Goal: Information Seeking & Learning: Find contact information

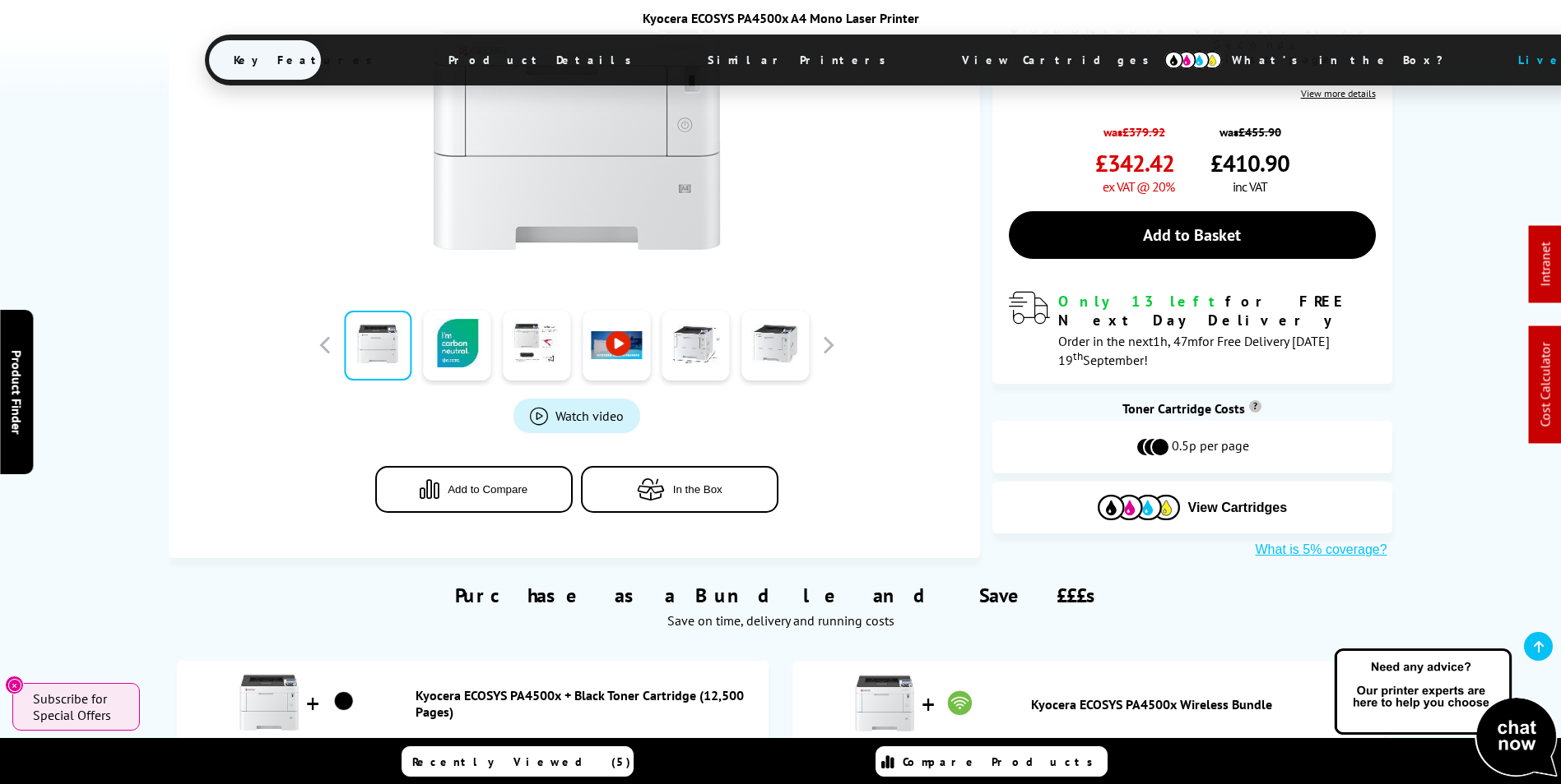
scroll to position [740, 0]
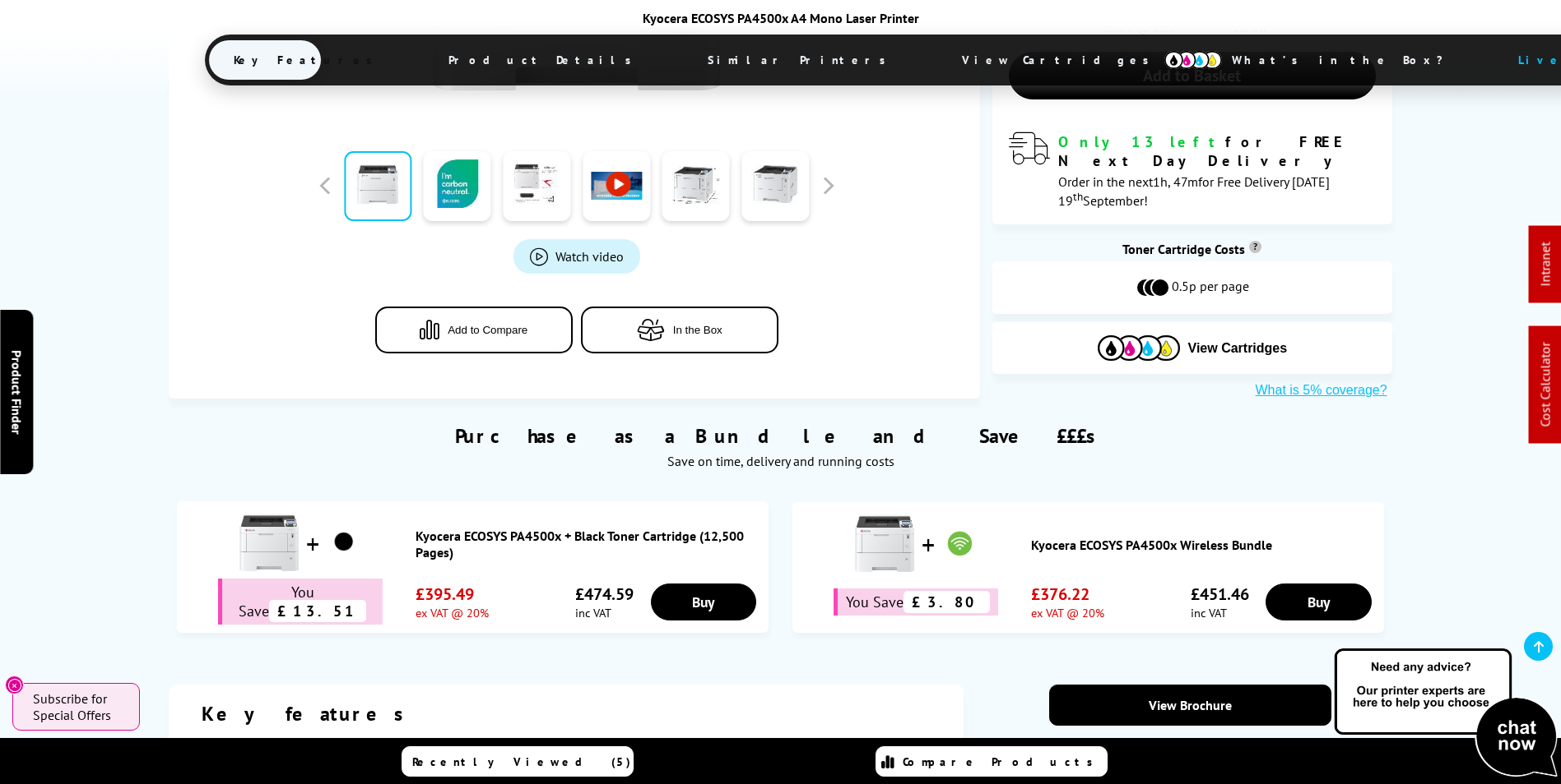
click at [1133, 537] on link "Kyocera ECOSYS PA4500x Wireless Bundle" at bounding box center [1203, 544] width 344 height 17
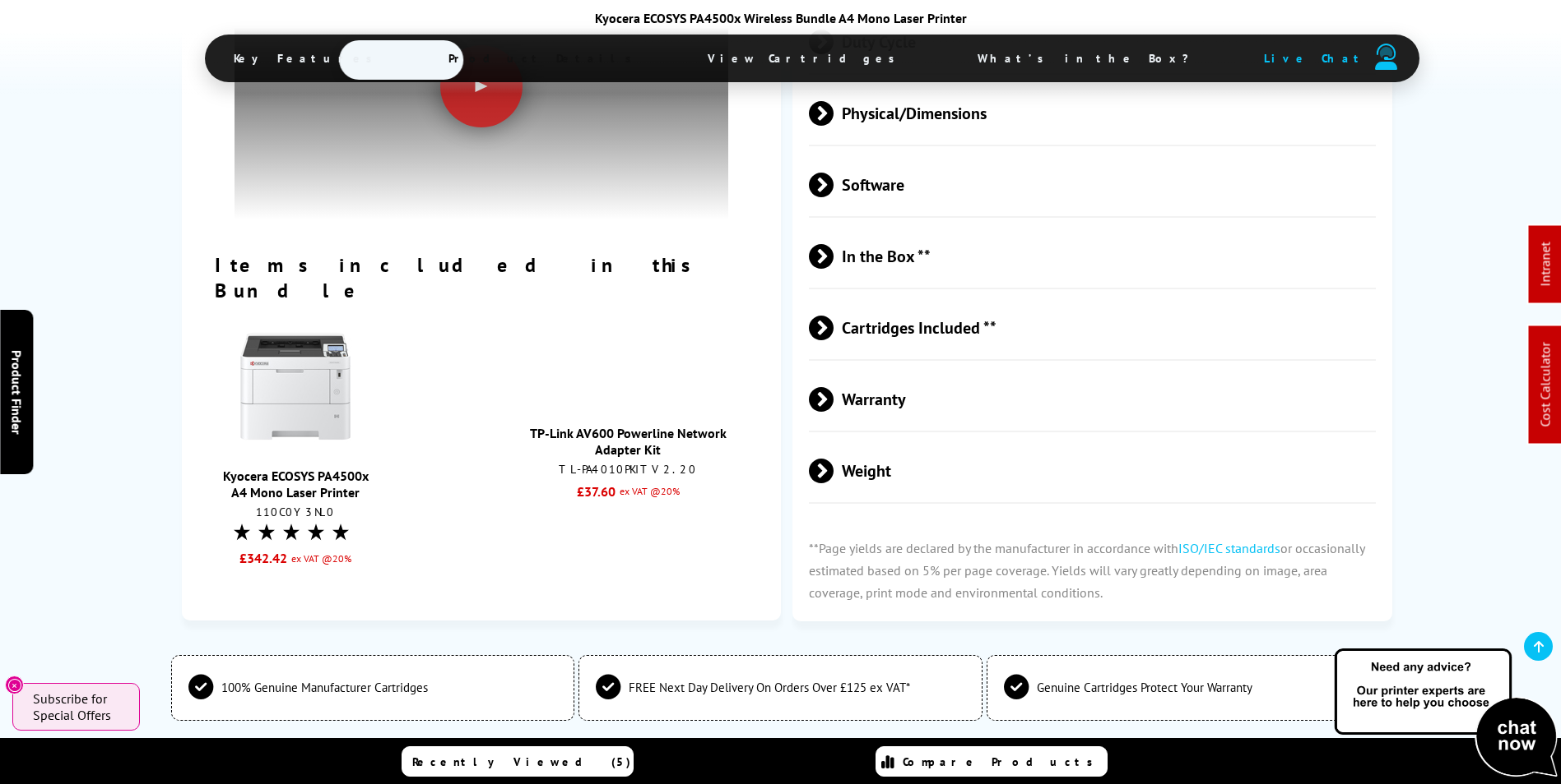
scroll to position [2878, 0]
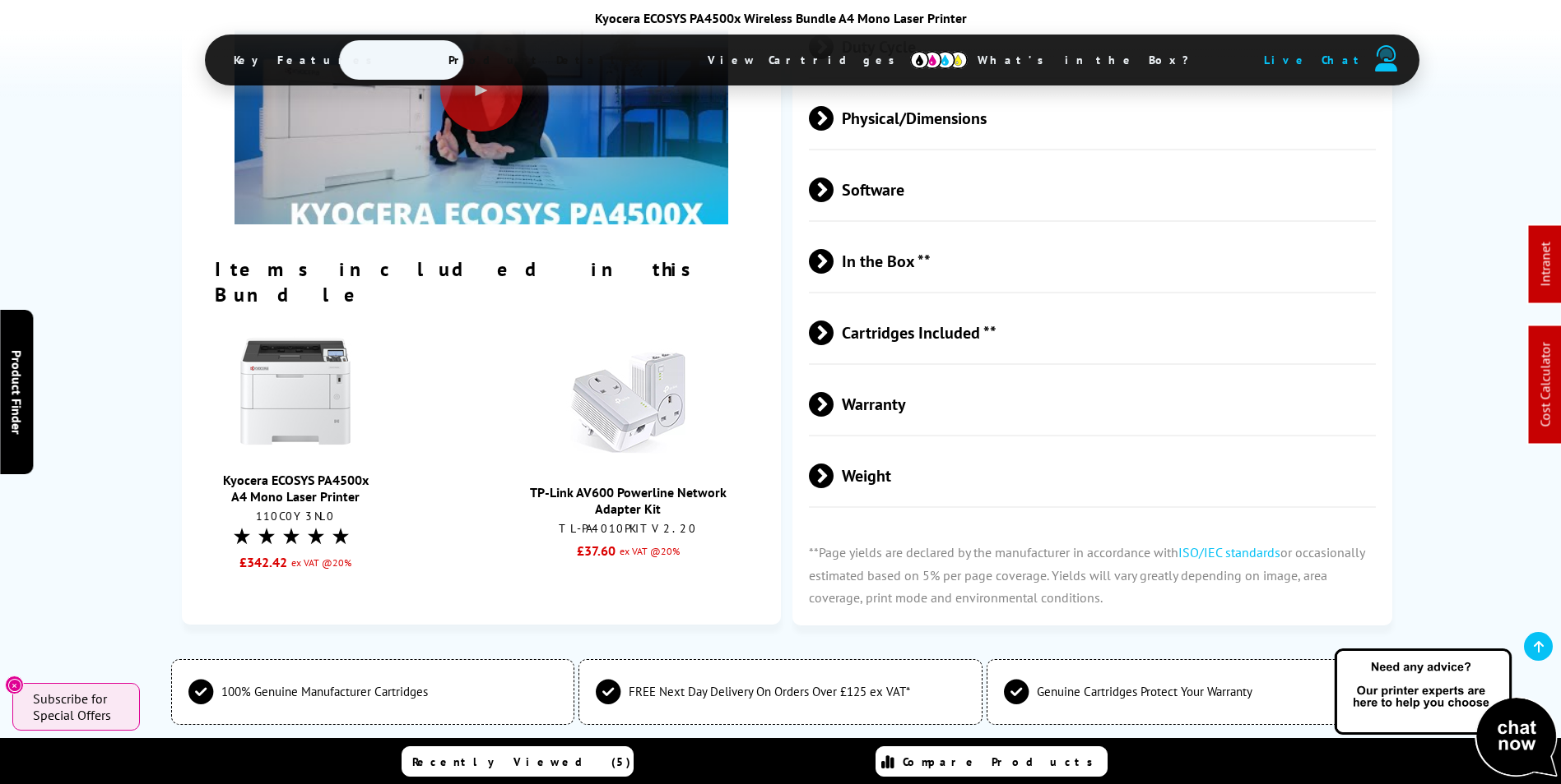
click at [642, 484] on link "TP-Link AV600 Powerline Network Adapter Kit" at bounding box center [628, 501] width 197 height 33
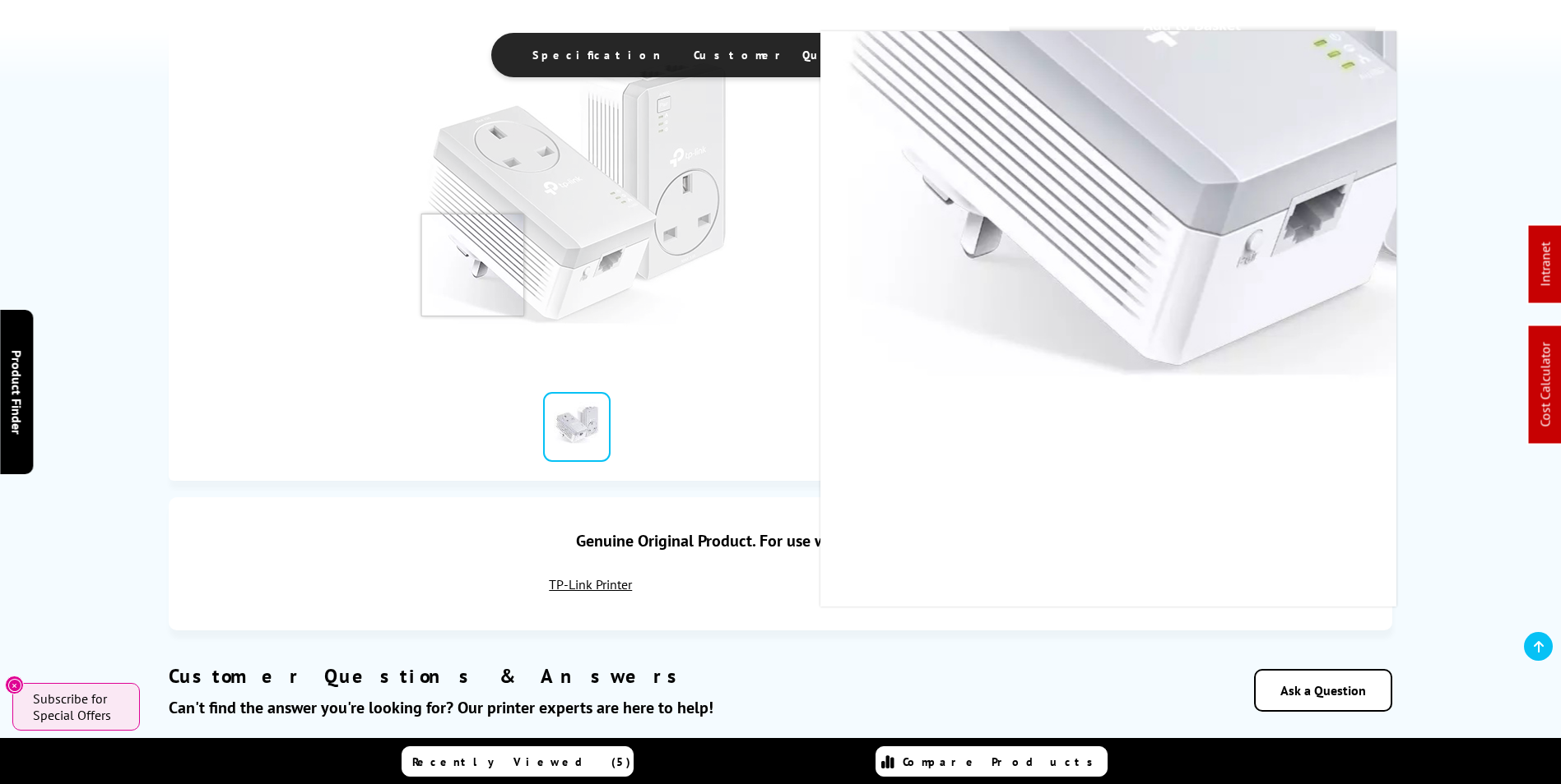
scroll to position [82, 0]
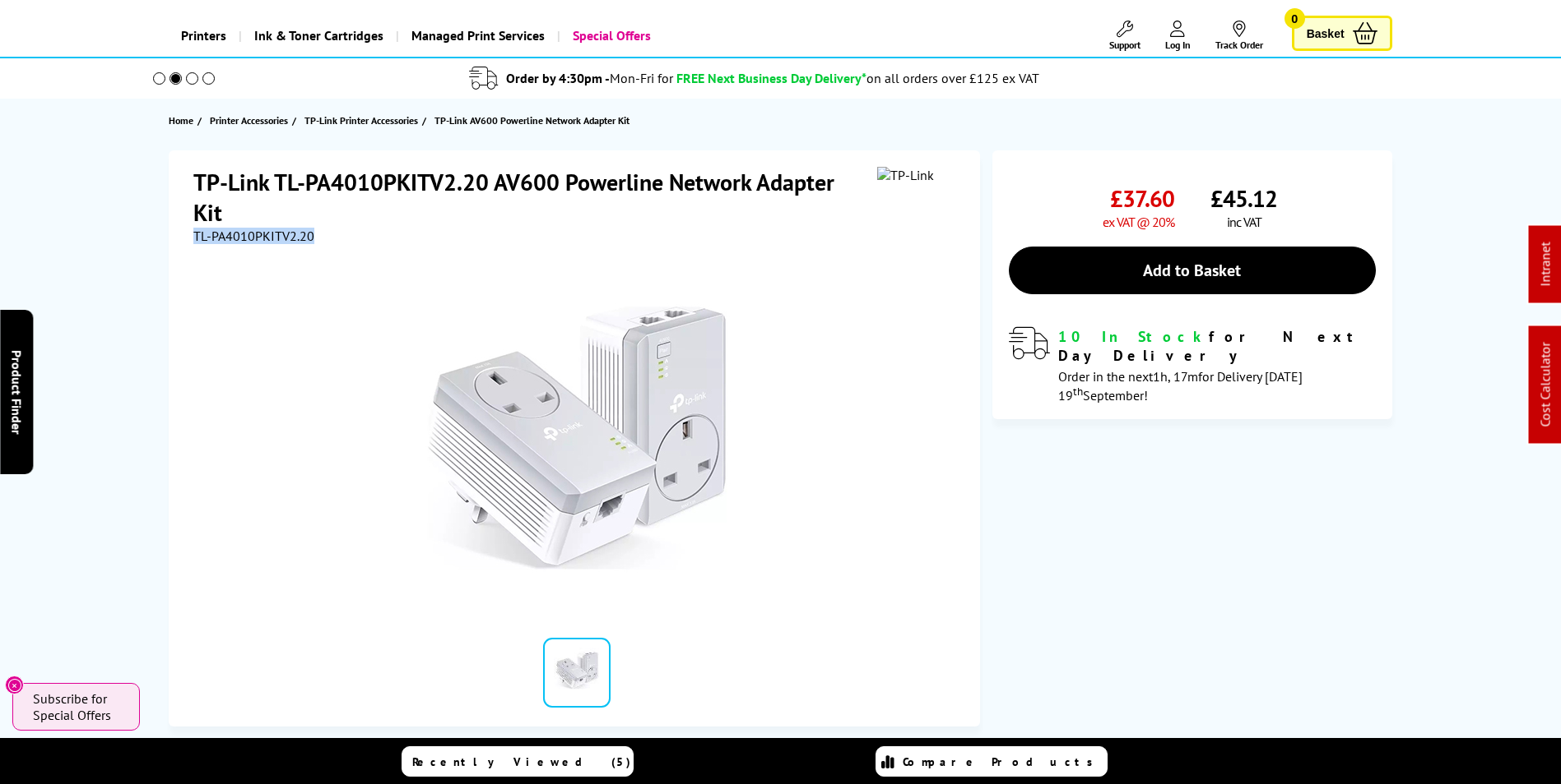
drag, startPoint x: 320, startPoint y: 240, endPoint x: 192, endPoint y: 238, distance: 128.0
click at [192, 238] on div "TP-Link TL-PA4010PKITV2.20 AV600 Powerline Network Adapter Kit TL-PA4010PKITV2.…" at bounding box center [573, 439] width 811 height 577
copy span "TL-PA4010PKITV2.20"
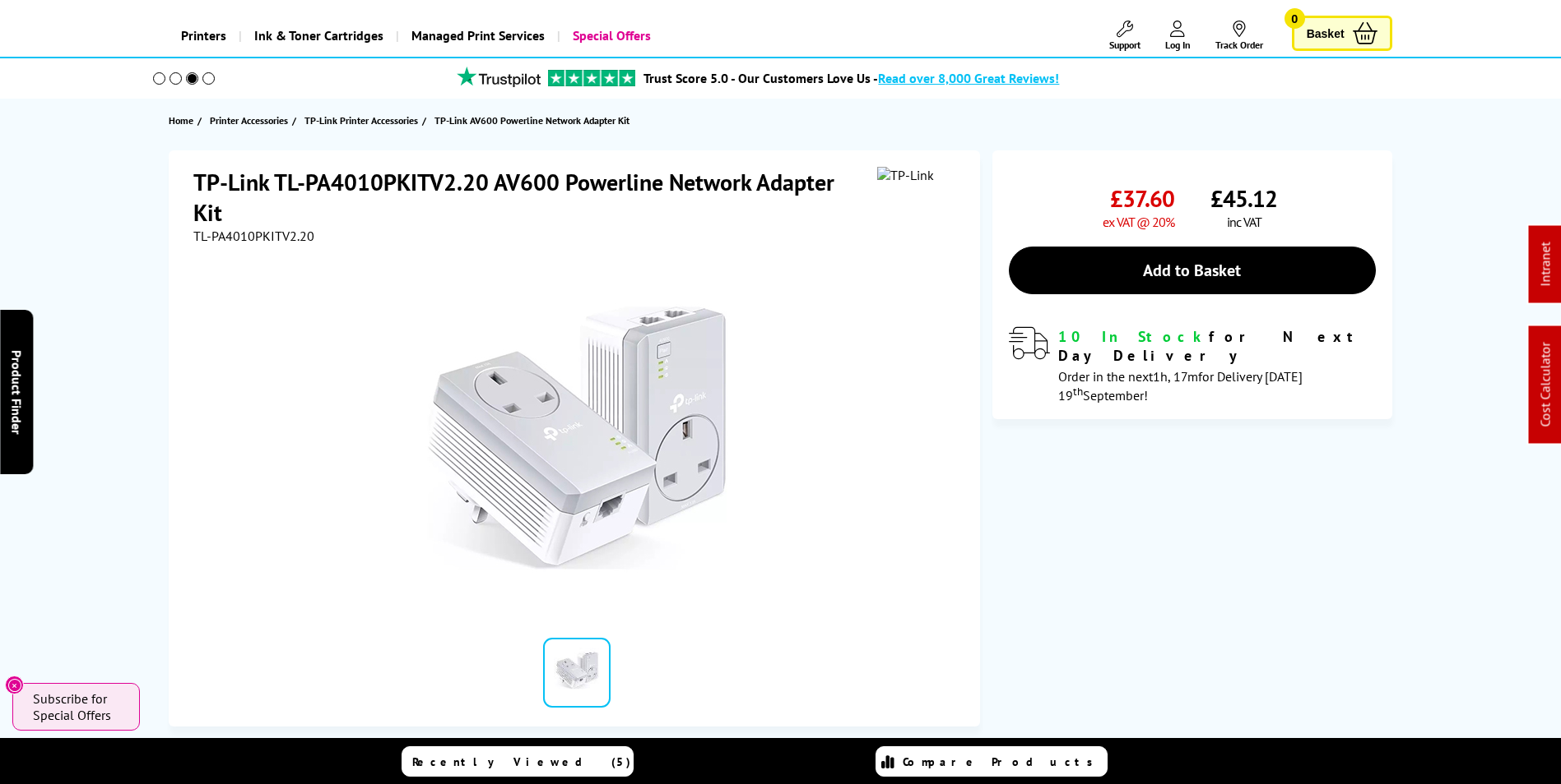
click at [1163, 582] on div "TP-Link TL-PA4010PKITV2.20 AV600 Powerline Network Adapter Kit TL-PA4010PKITV2.…" at bounding box center [780, 439] width 1316 height 577
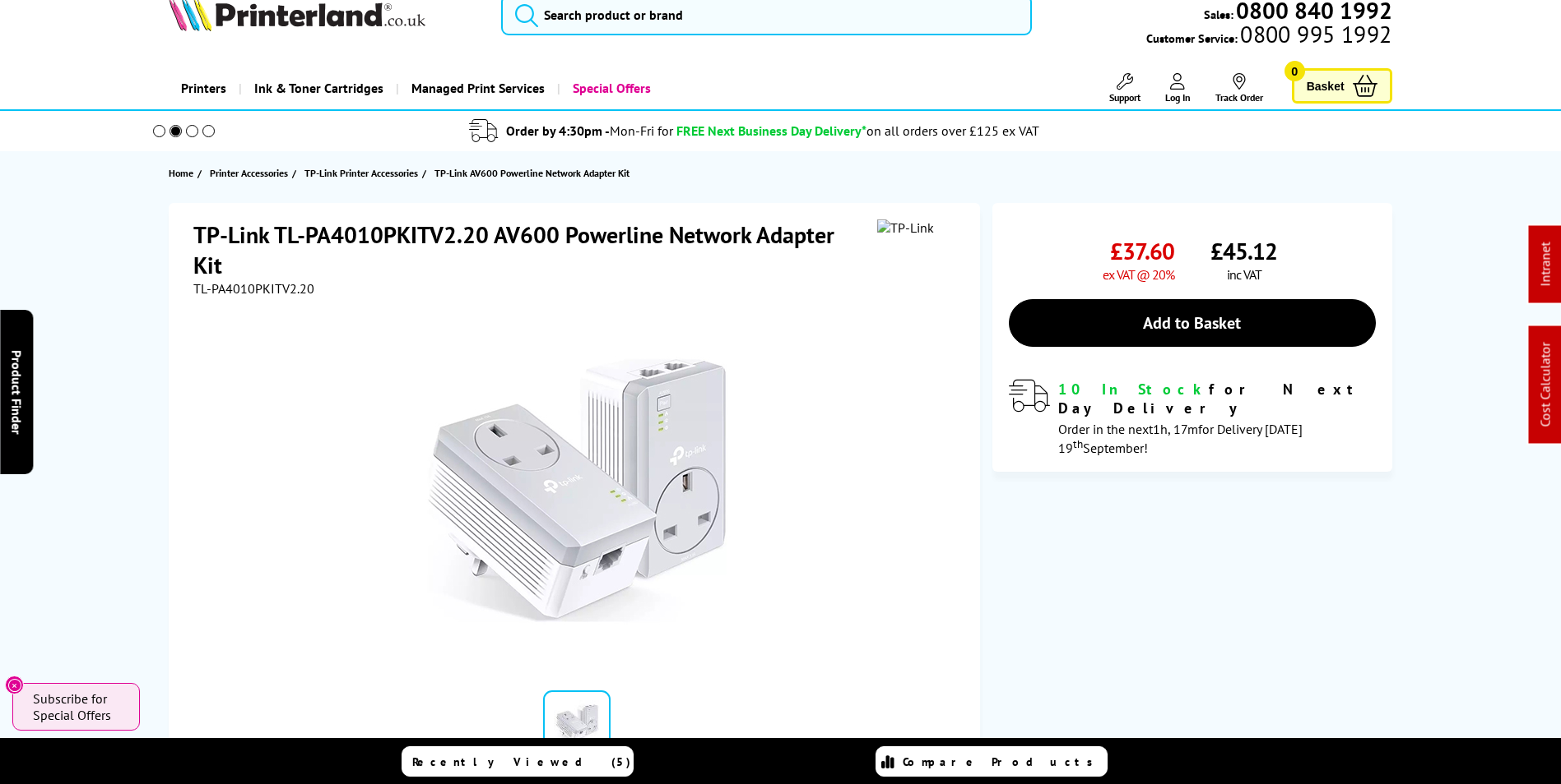
scroll to position [0, 0]
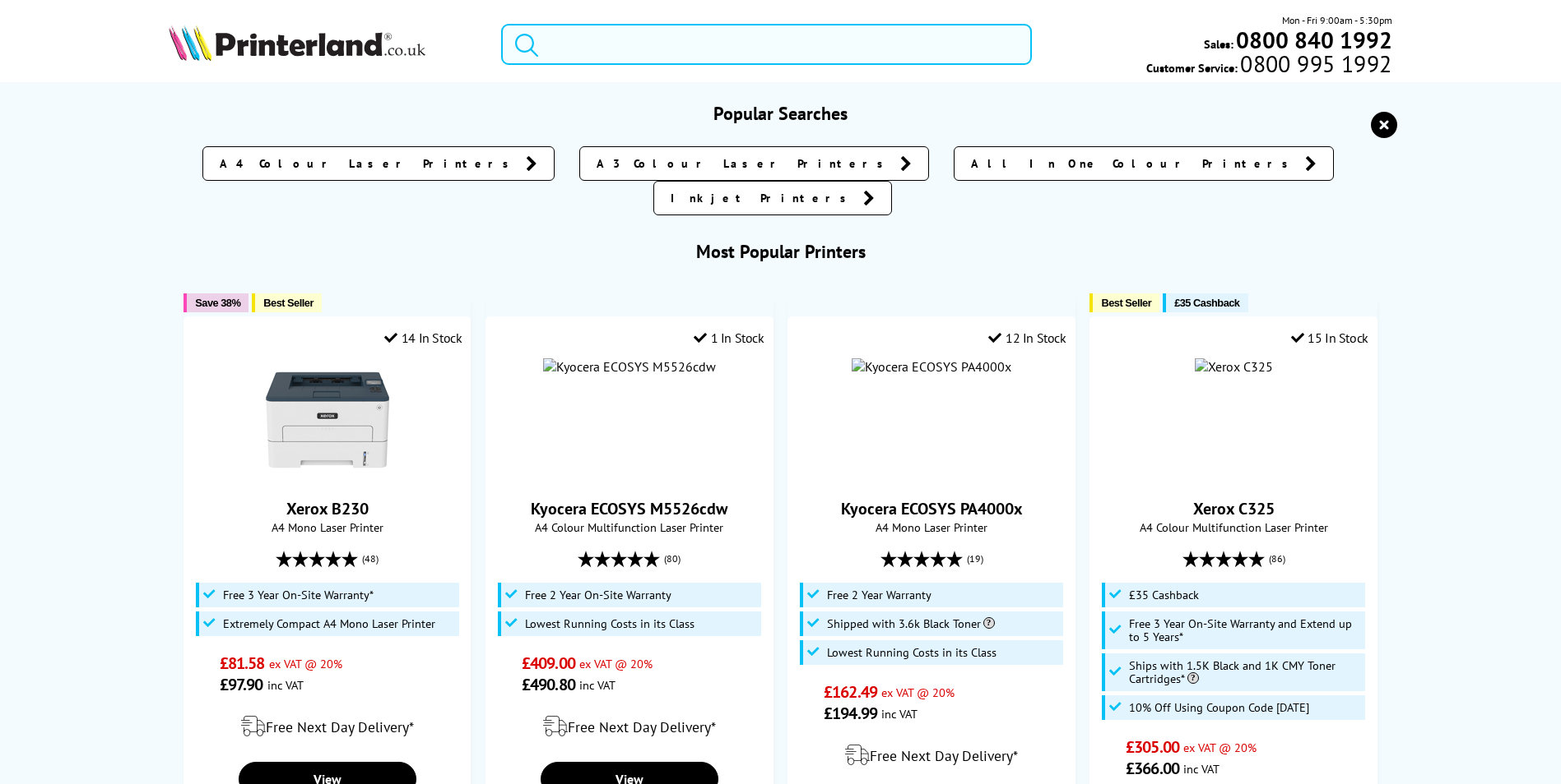
click at [648, 42] on input "search" at bounding box center [766, 44] width 531 height 41
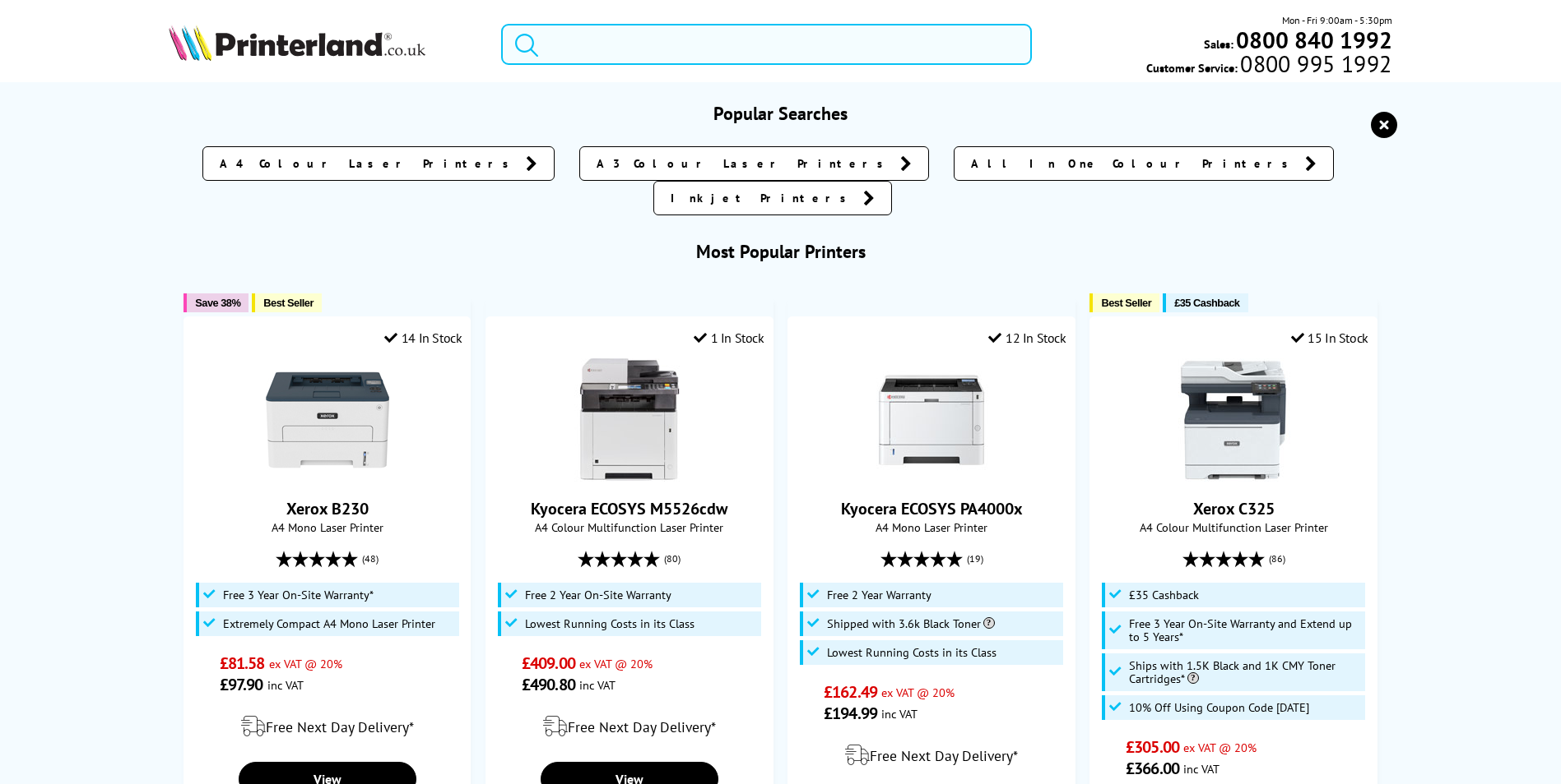
paste input "110C0Y3NL0"
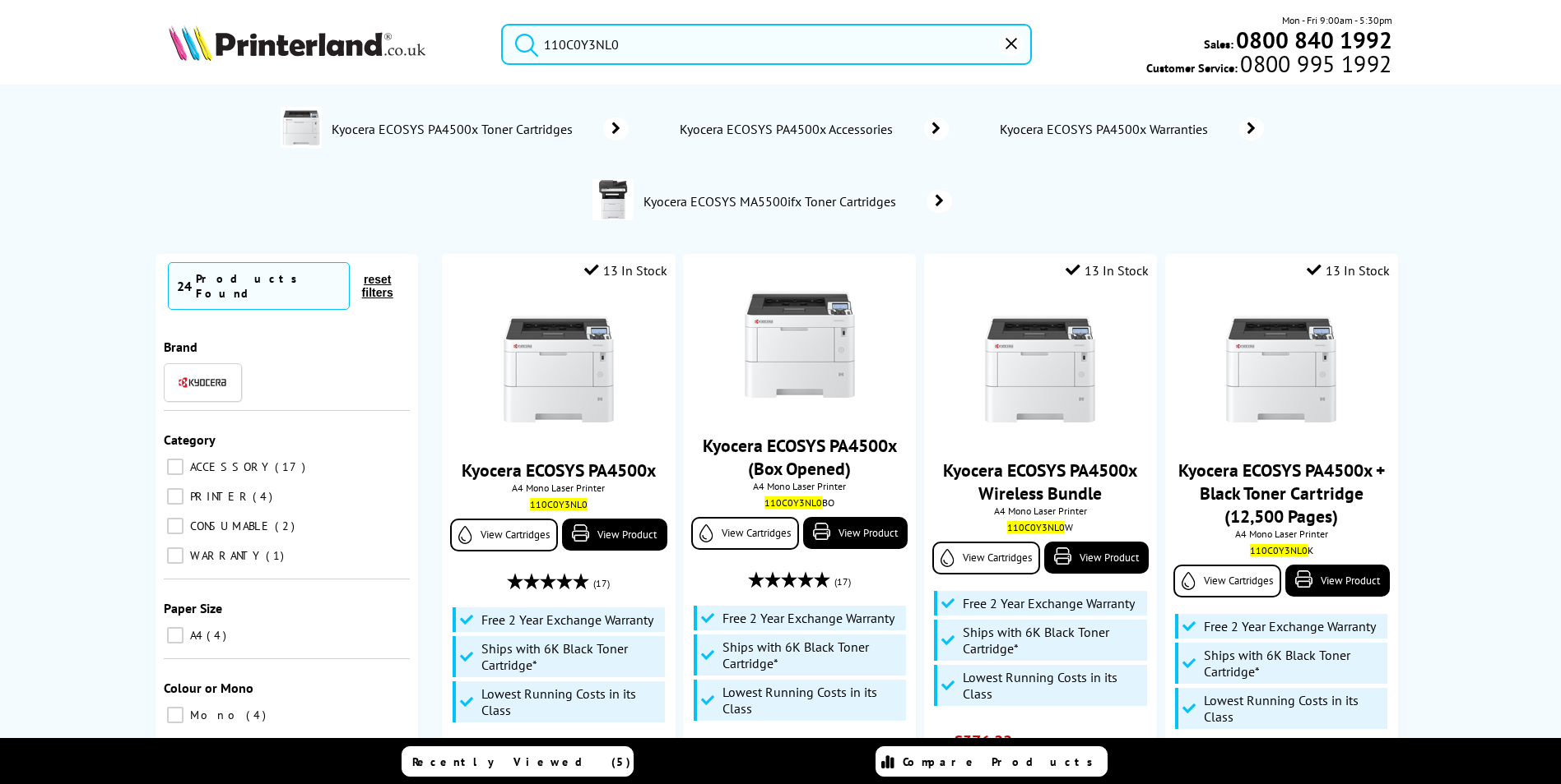
type input "110C0Y3NL0"
drag, startPoint x: 660, startPoint y: 49, endPoint x: 1, endPoint y: 51, distance: 659.0
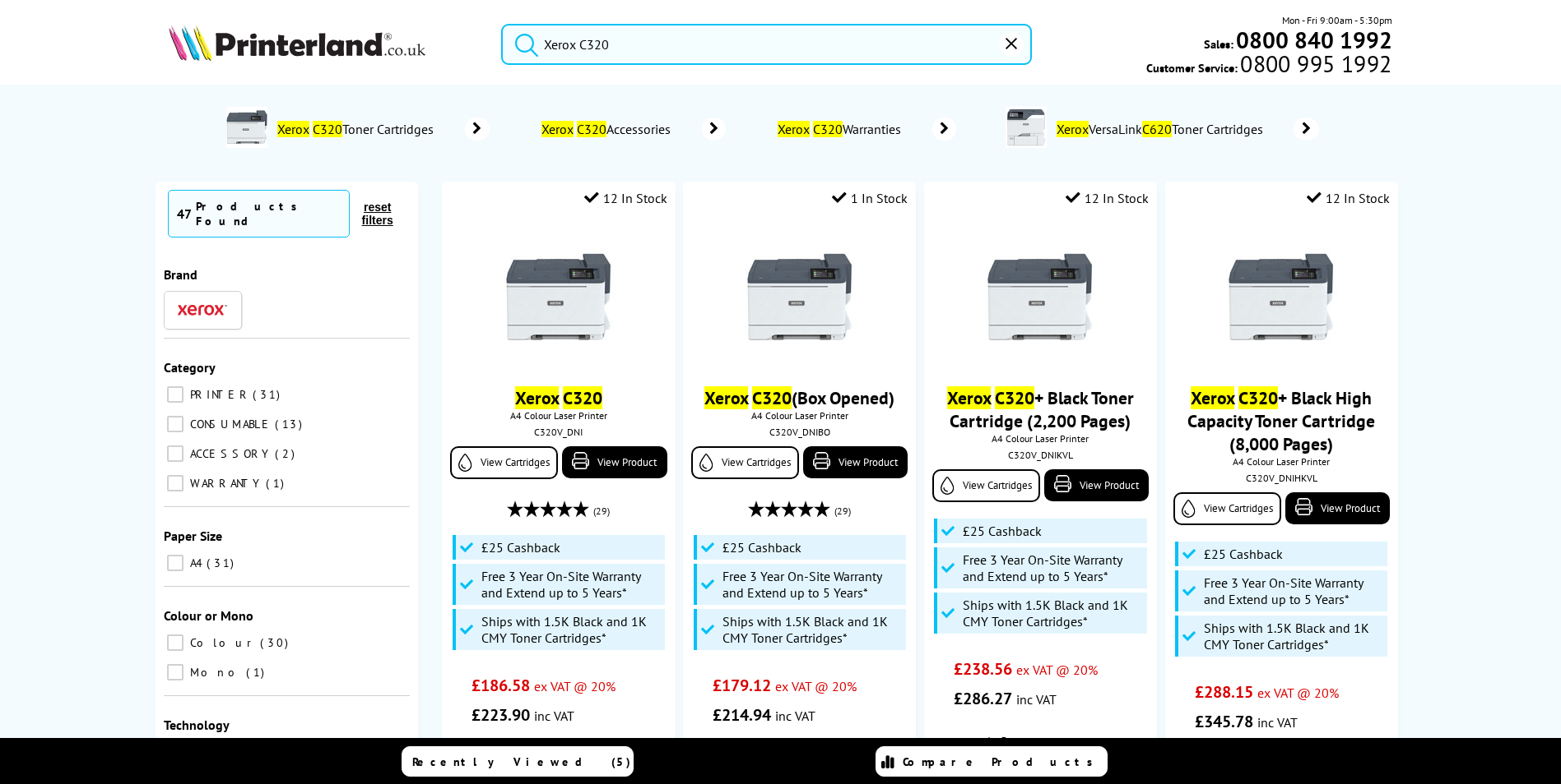
type input "Xerox C320"
click at [353, 49] on img at bounding box center [296, 42] width 256 height 36
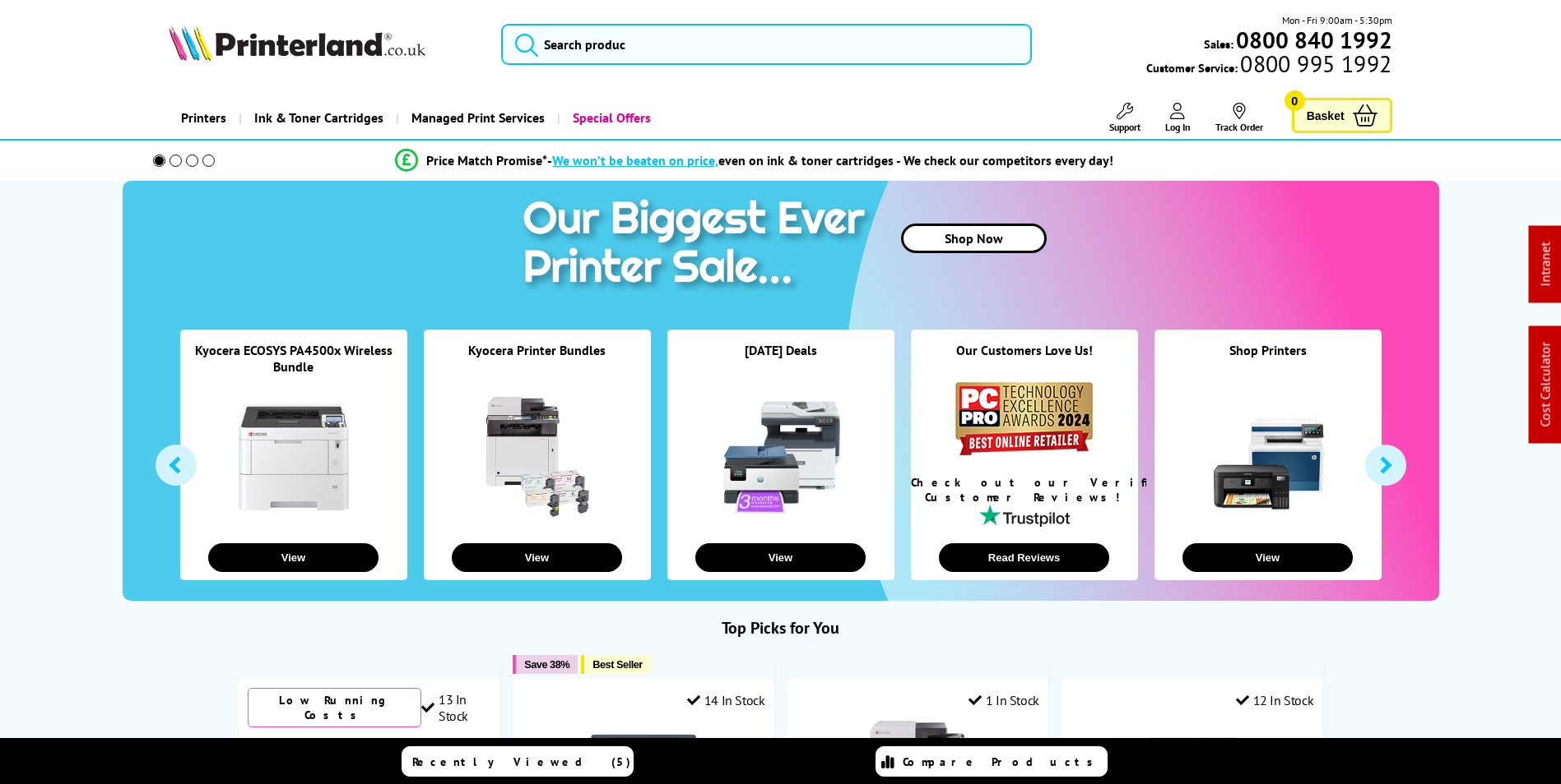
click at [1121, 123] on span "Support" at bounding box center [1125, 127] width 31 height 13
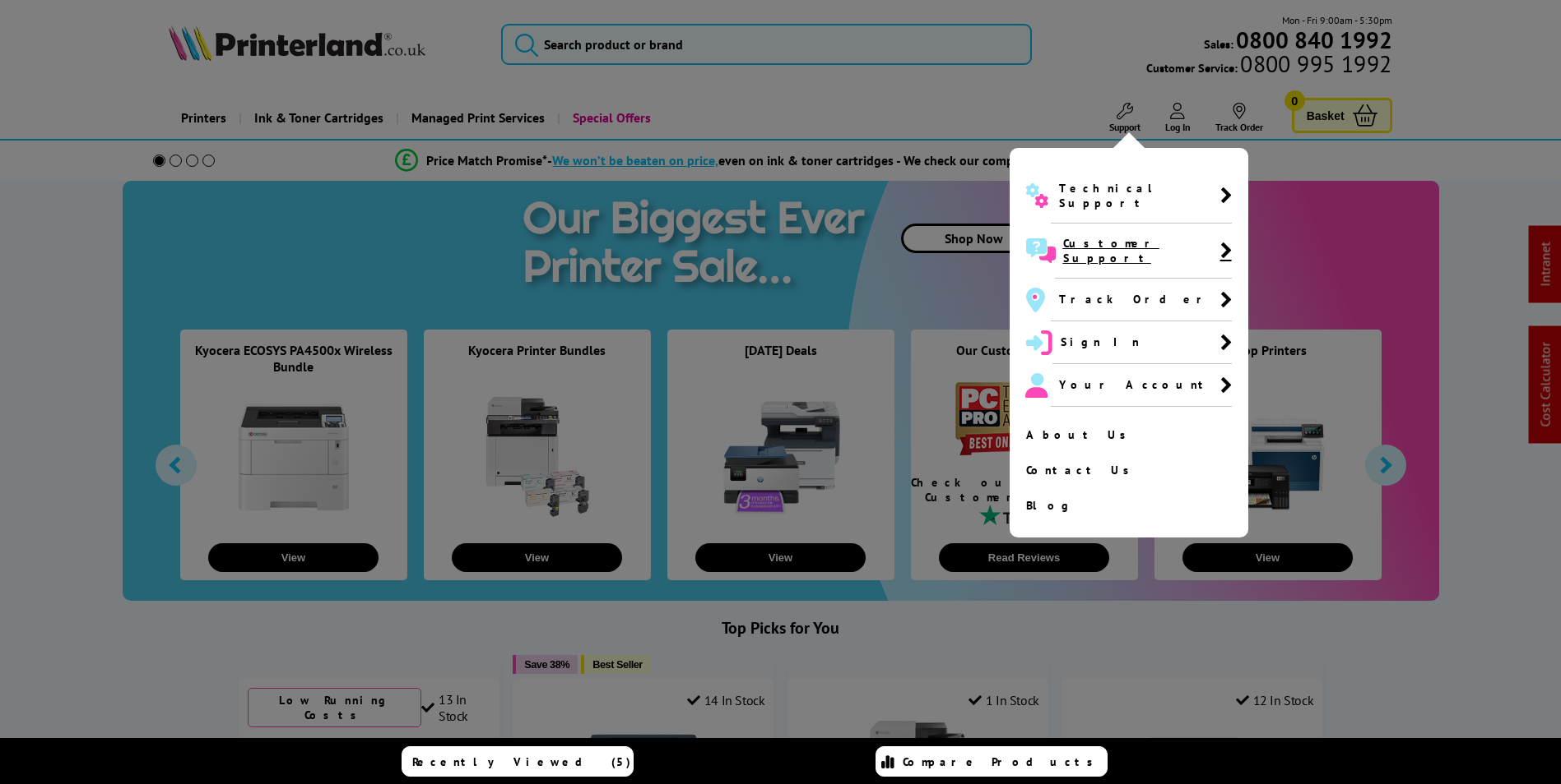
click at [1116, 236] on span "Customer Support" at bounding box center [1141, 250] width 157 height 29
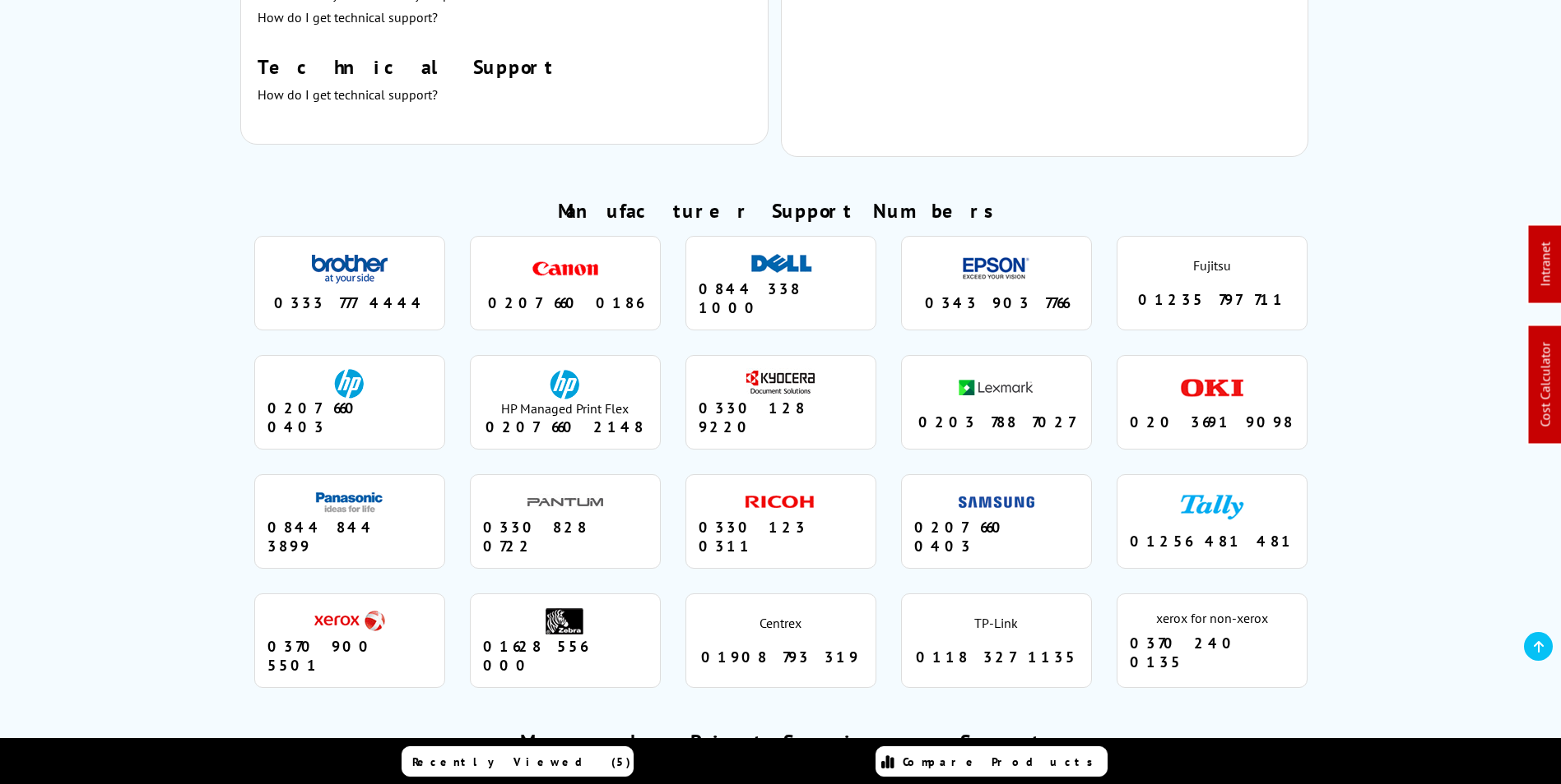
scroll to position [1398, 0]
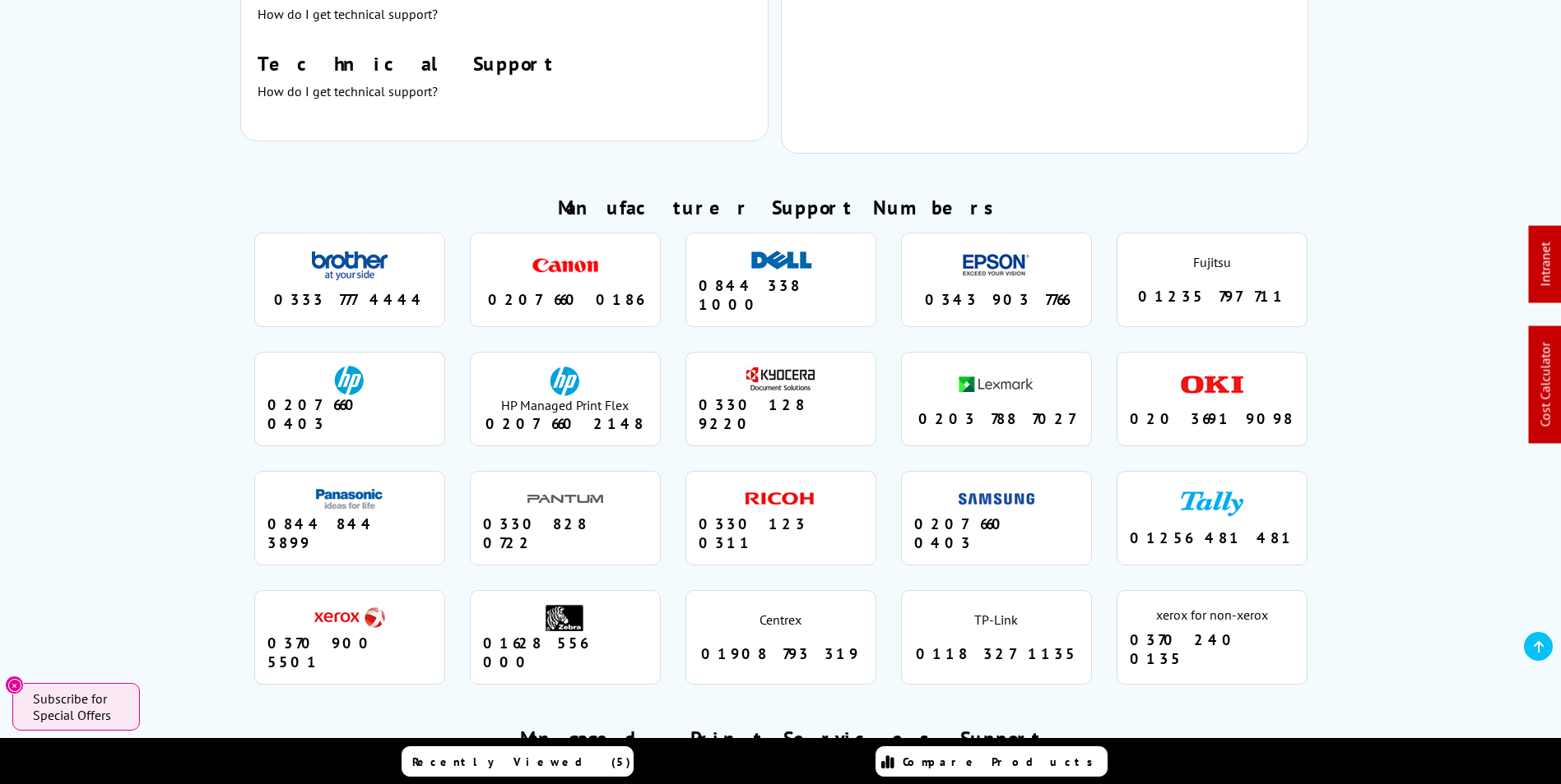
drag, startPoint x: 619, startPoint y: 378, endPoint x: 511, endPoint y: 384, distance: 108.2
click at [511, 414] on div "0207 660 2148" at bounding box center [565, 423] width 164 height 19
drag, startPoint x: 511, startPoint y: 384, endPoint x: 615, endPoint y: 379, distance: 104.1
click at [618, 414] on div "0207 660 2148" at bounding box center [565, 423] width 164 height 19
drag, startPoint x: 612, startPoint y: 381, endPoint x: 517, endPoint y: 391, distance: 95.5
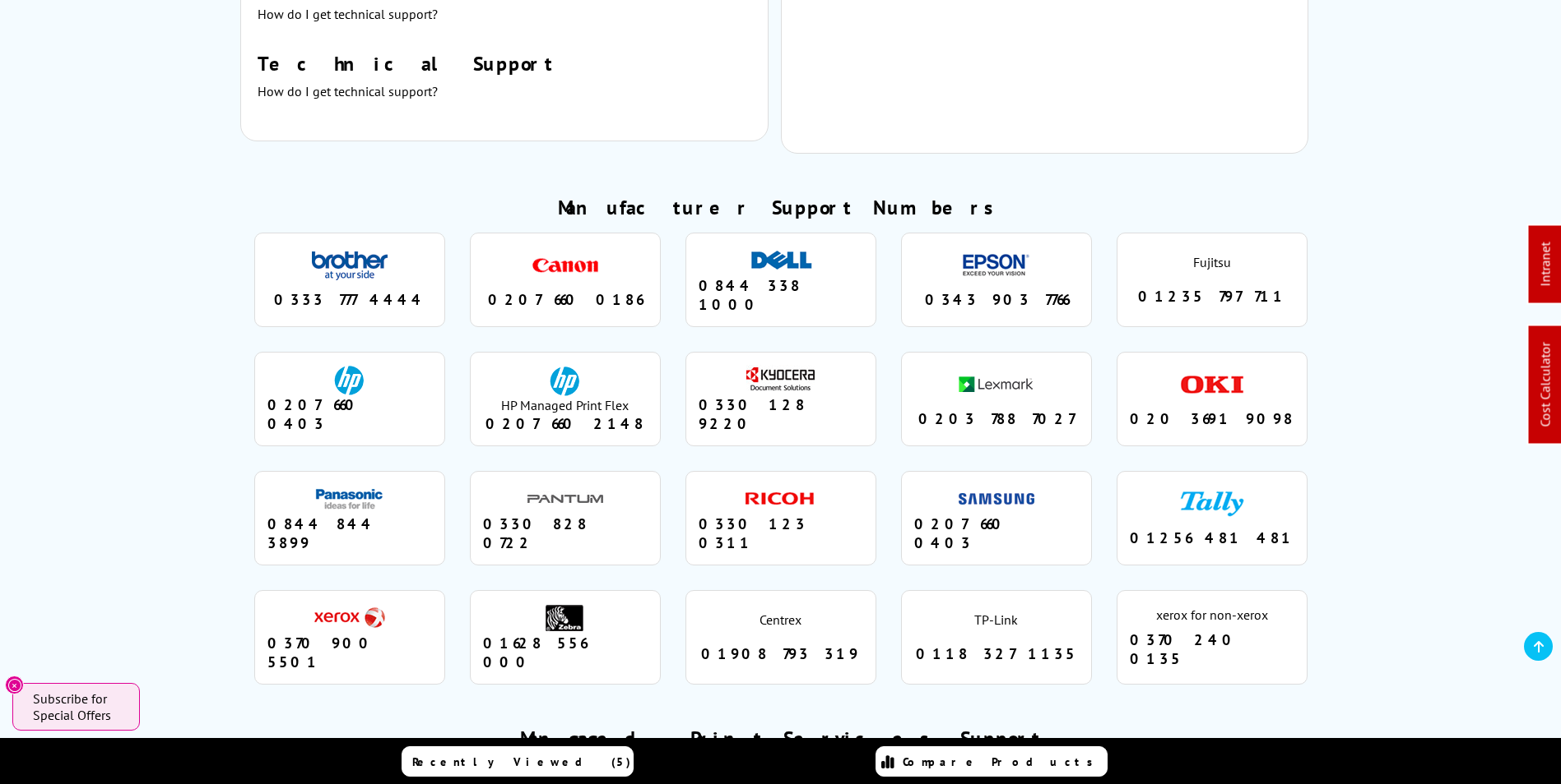
click at [517, 391] on li "HP Managed Print Flex 0207 660 2148" at bounding box center [564, 399] width 191 height 95
drag, startPoint x: 517, startPoint y: 391, endPoint x: 610, endPoint y: 377, distance: 94.0
click at [610, 414] on div "0207 660 2148" at bounding box center [565, 423] width 164 height 19
drag, startPoint x: 610, startPoint y: 377, endPoint x: 511, endPoint y: 381, distance: 99.1
click at [511, 414] on div "0207 660 2148" at bounding box center [565, 423] width 164 height 19
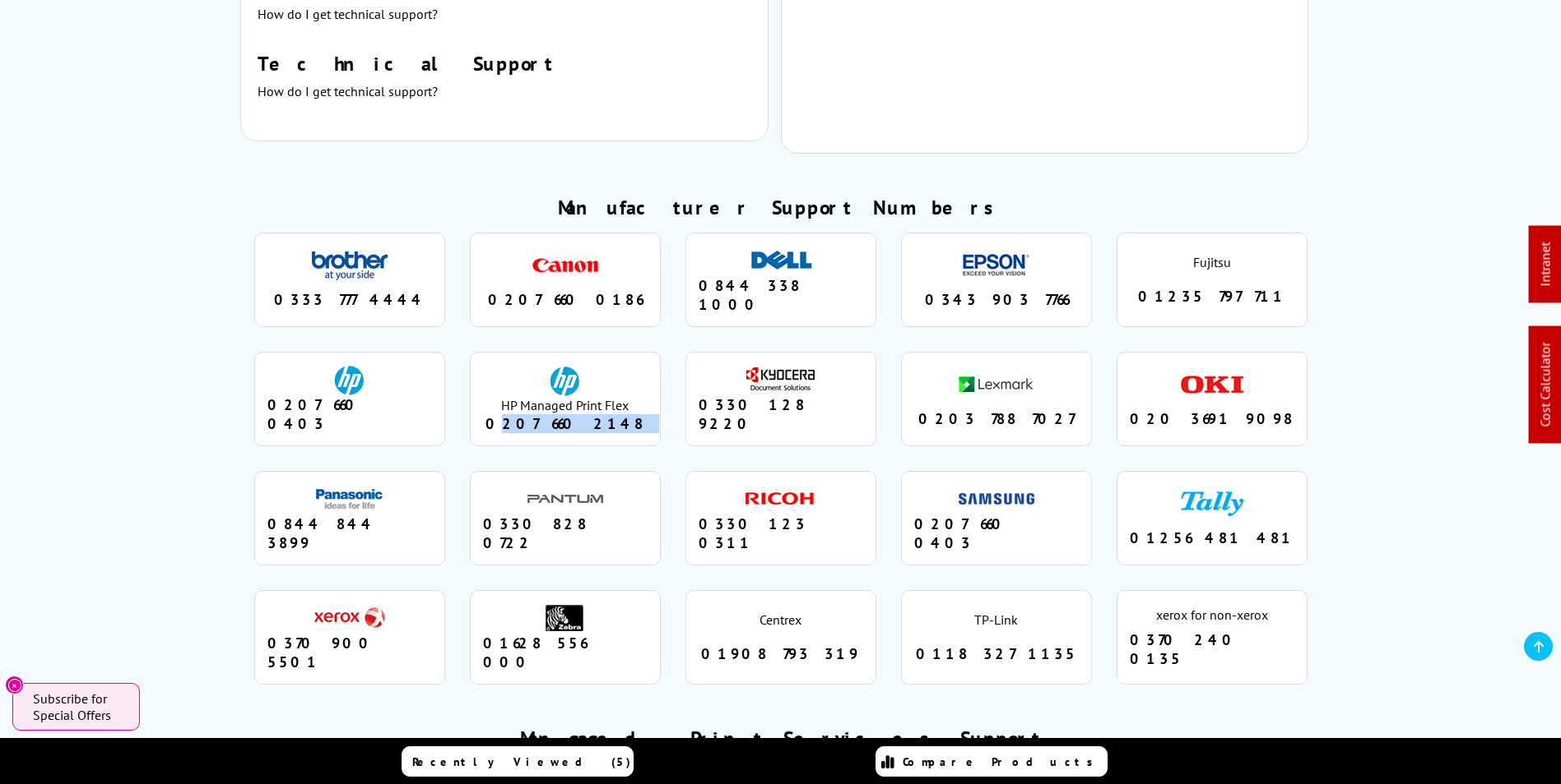
drag, startPoint x: 511, startPoint y: 381, endPoint x: 610, endPoint y: 375, distance: 99.2
click at [610, 414] on div "0207 660 2148" at bounding box center [565, 423] width 164 height 19
click at [614, 414] on div "0207 660 2148" at bounding box center [565, 423] width 164 height 19
drag, startPoint x: 617, startPoint y: 376, endPoint x: 512, endPoint y: 391, distance: 106.1
click at [512, 391] on li "HP Managed Print Flex 0207 660 2148" at bounding box center [564, 399] width 191 height 95
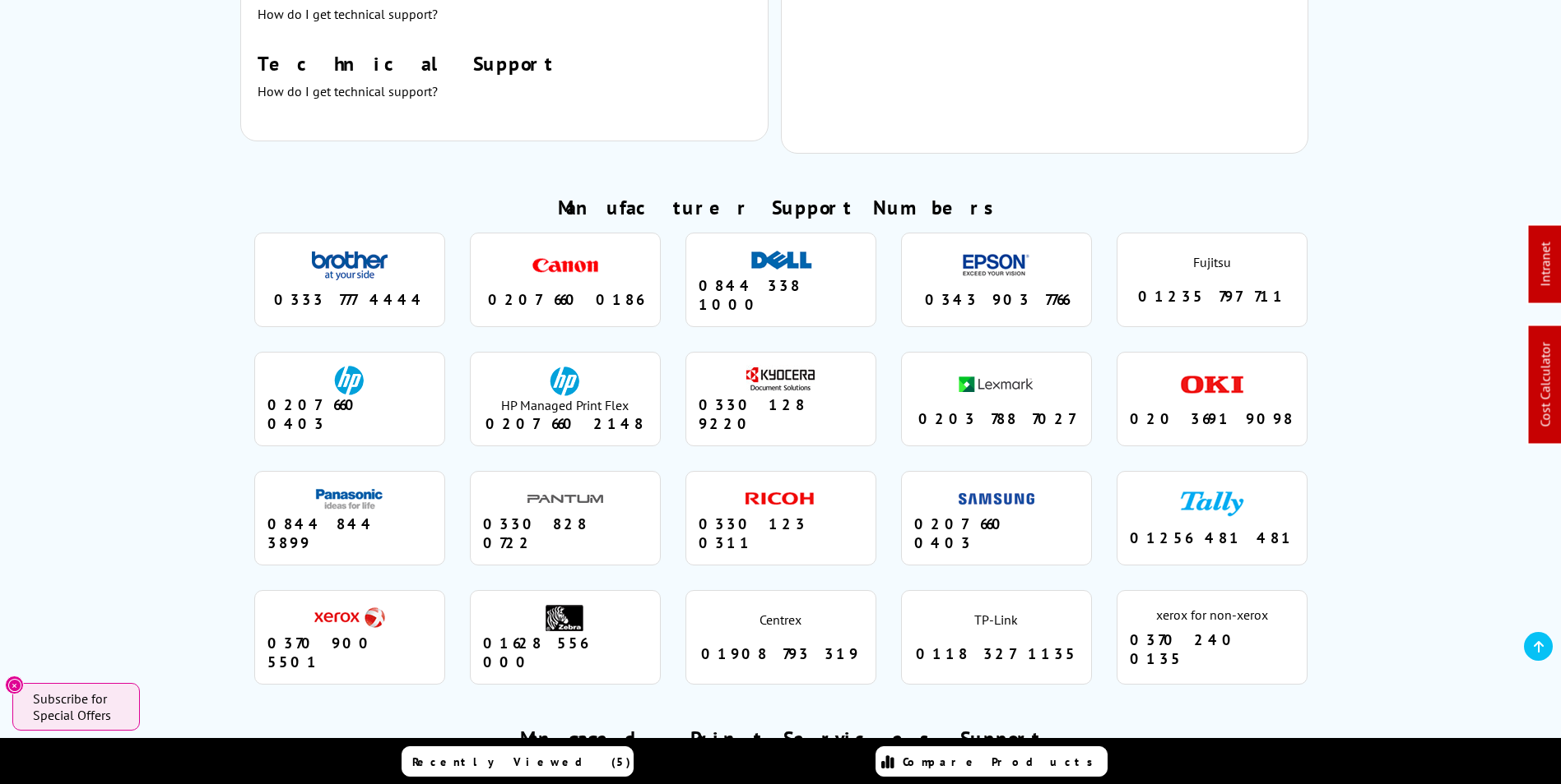
drag, startPoint x: 512, startPoint y: 391, endPoint x: 621, endPoint y: 382, distance: 109.4
click at [621, 414] on div "0207 660 2148" at bounding box center [565, 423] width 164 height 19
drag, startPoint x: 624, startPoint y: 377, endPoint x: 518, endPoint y: 381, distance: 106.1
click at [518, 414] on div "0207 660 2148" at bounding box center [565, 423] width 164 height 19
drag, startPoint x: 518, startPoint y: 381, endPoint x: 530, endPoint y: 380, distance: 12.0
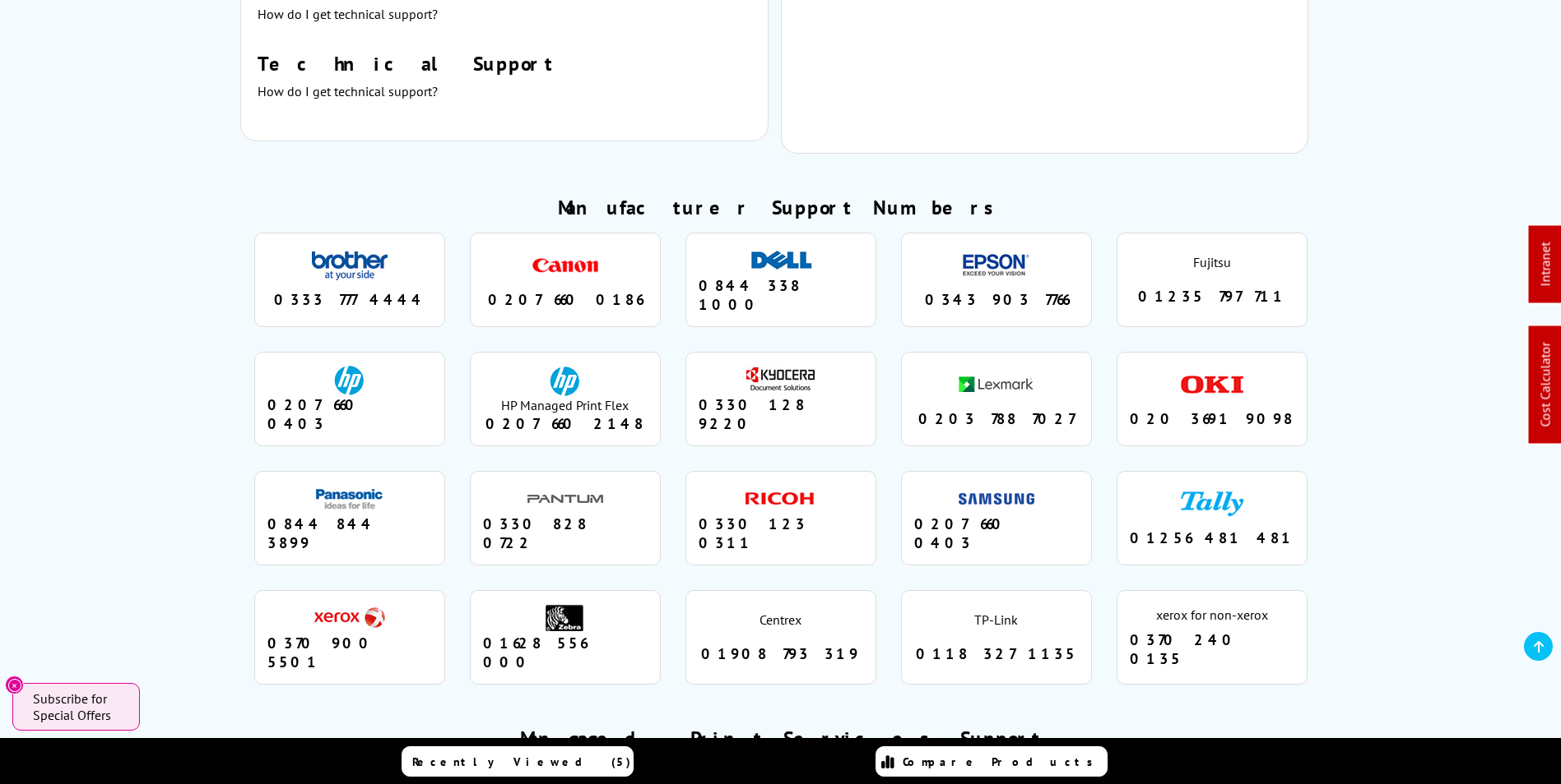
click at [530, 414] on div "0207 660 2148" at bounding box center [565, 423] width 164 height 19
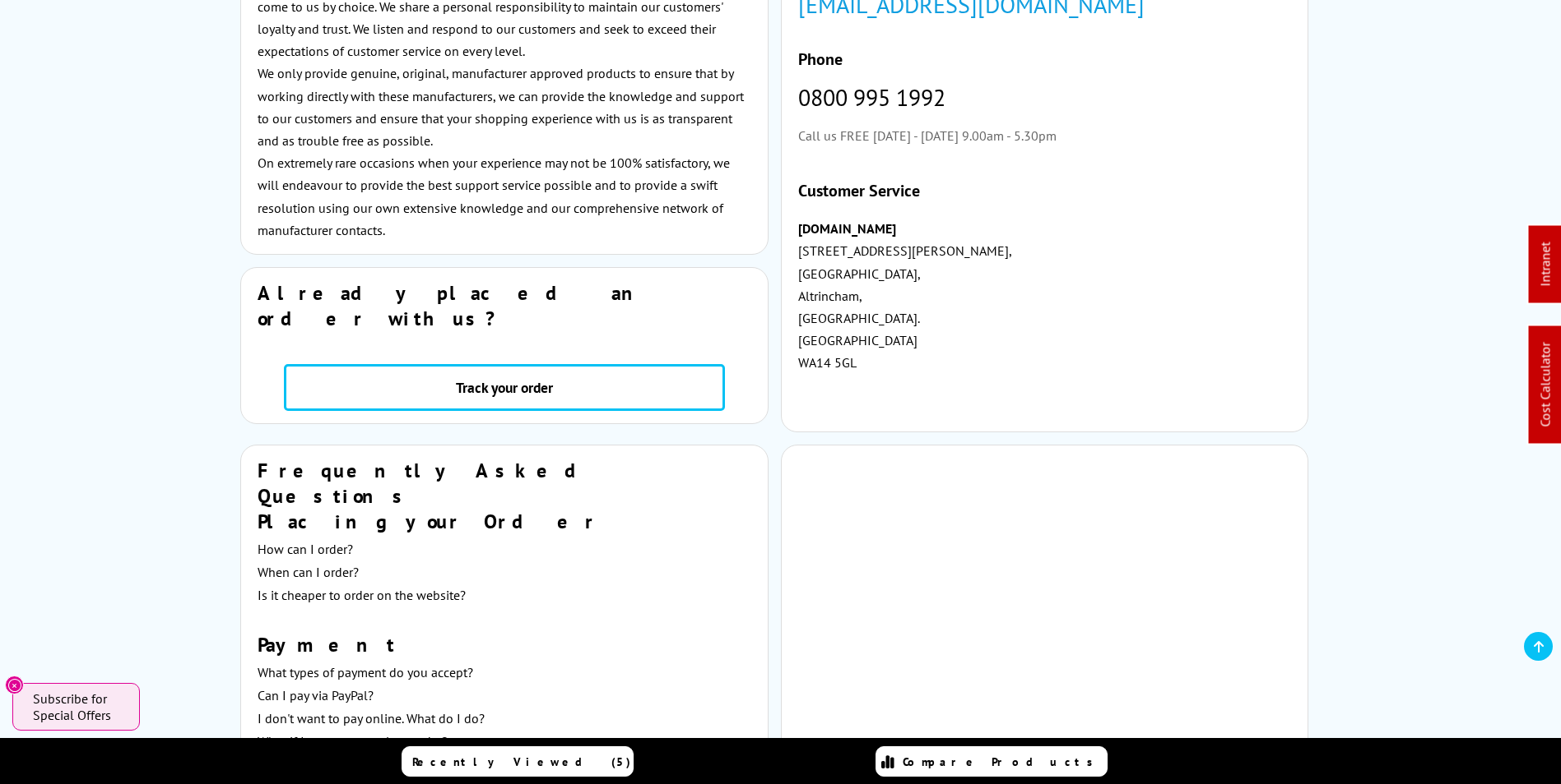
scroll to position [328, 0]
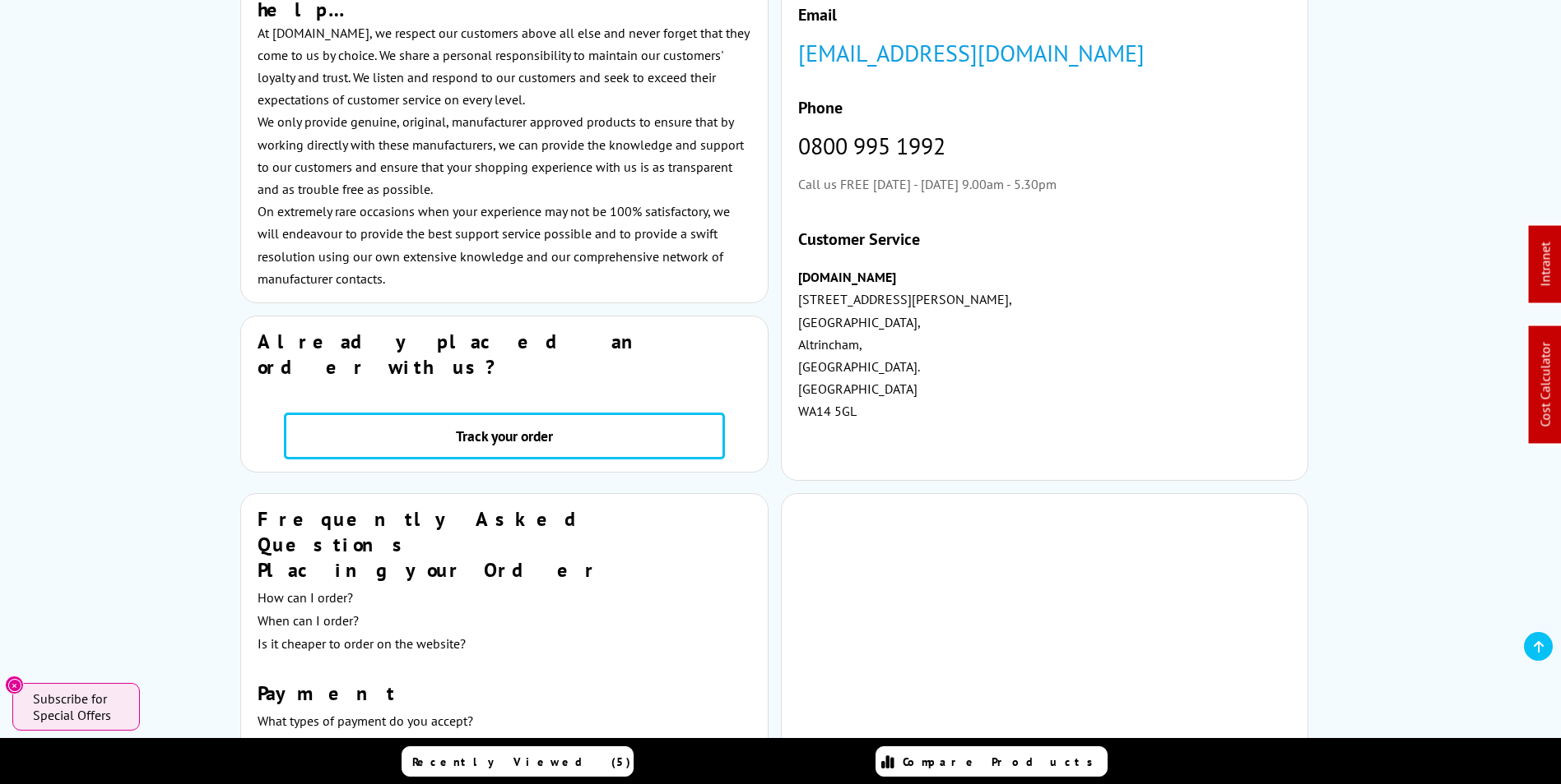
drag, startPoint x: 840, startPoint y: 403, endPoint x: 778, endPoint y: 281, distance: 136.9
click at [778, 281] on div "Need Support? Printerland is here to help… At Printerland.co.uk, we respect our…" at bounding box center [780, 213] width 1149 height 561
copy p "Printerland.co.uk 6 Edward Court, Altrincham Business Park, Altrincham, Cheshir…"
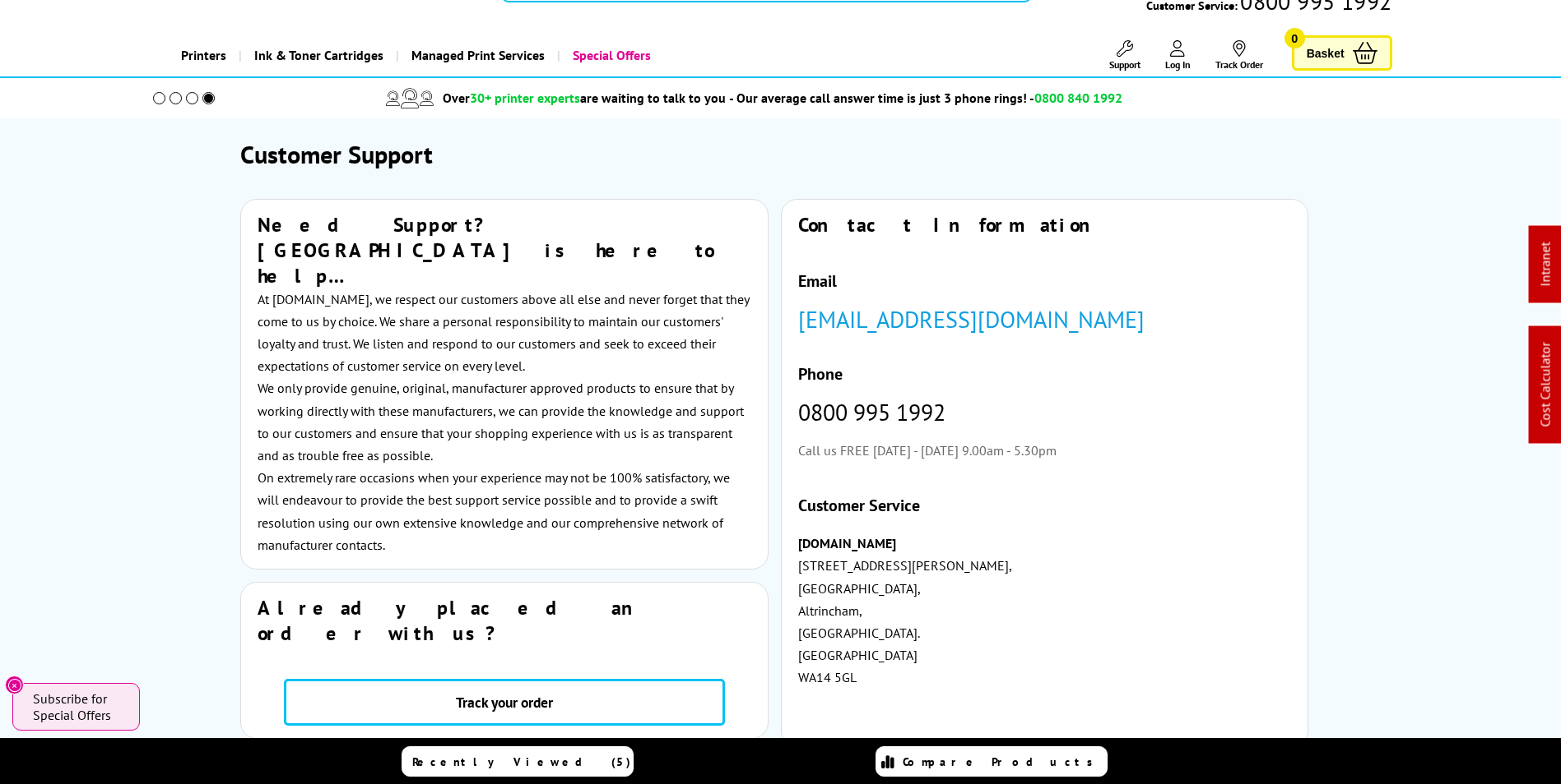
scroll to position [0, 0]
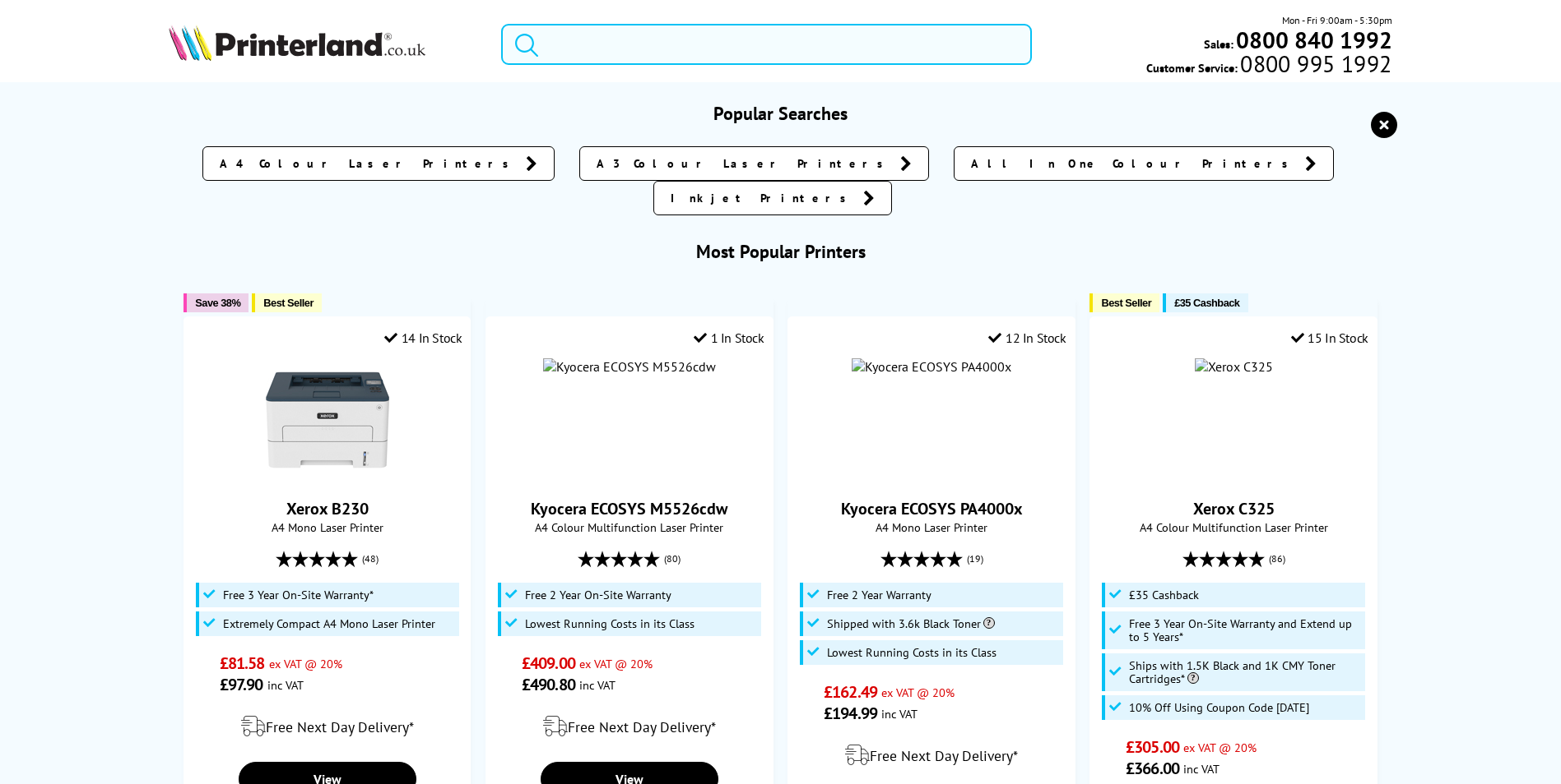
click at [667, 42] on input "search" at bounding box center [766, 44] width 531 height 41
paste input "008R13325"
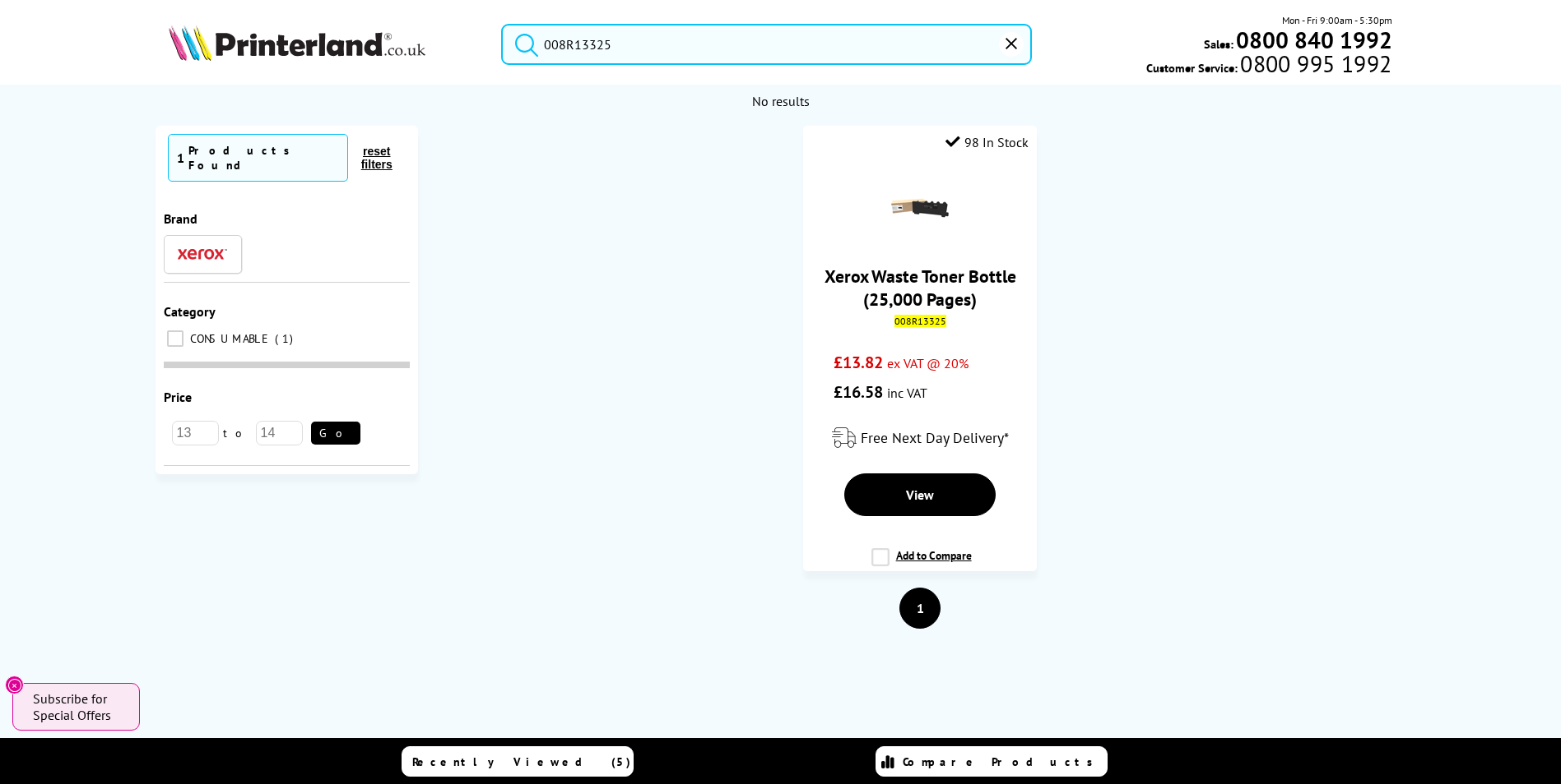
drag, startPoint x: 655, startPoint y: 49, endPoint x: 0, endPoint y: 30, distance: 655.3
paste input "6R04399"
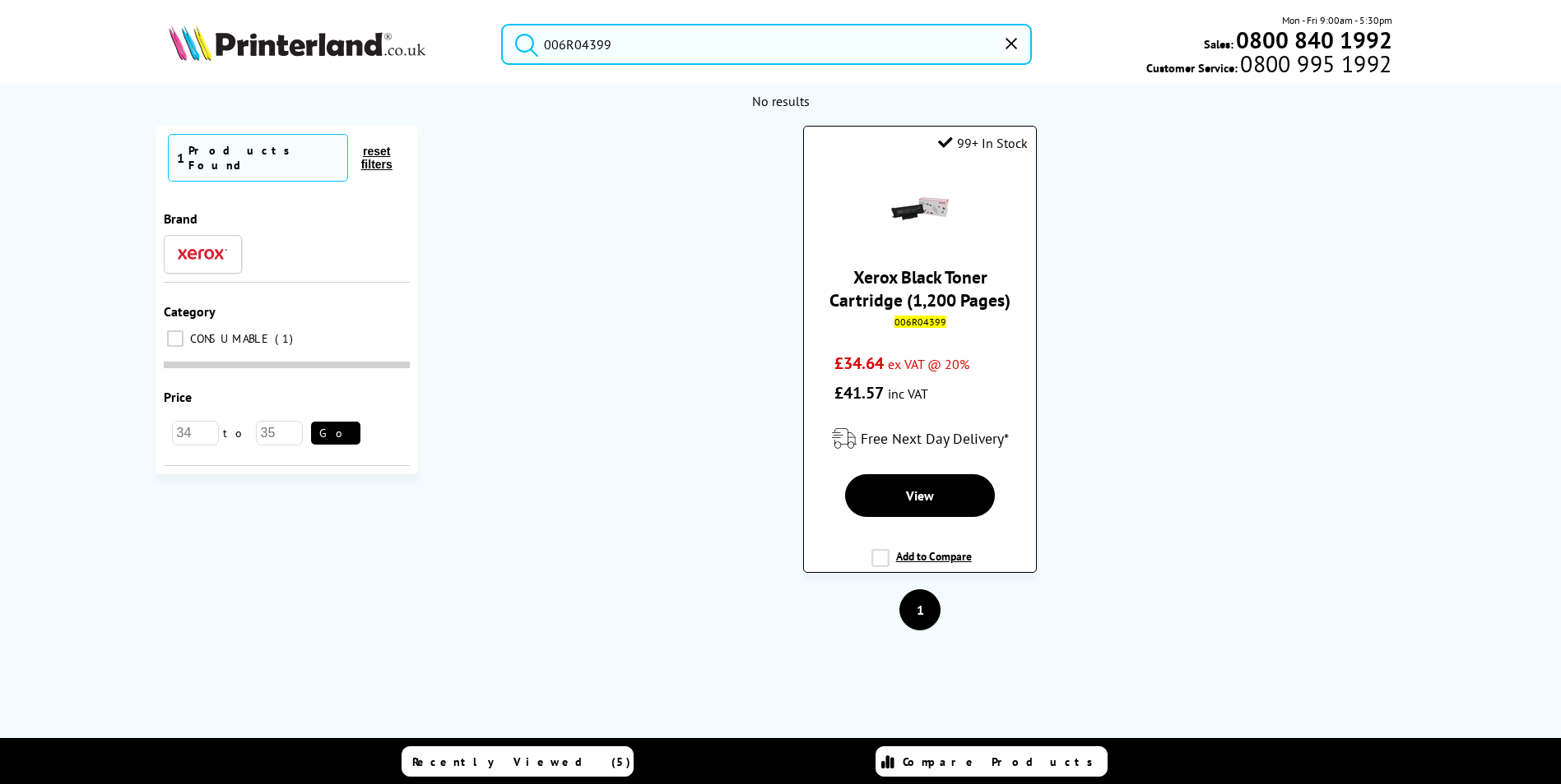
type input "006R04399"
click at [929, 299] on link "Xerox Black Toner Cartridge (1,200 Pages)" at bounding box center [919, 288] width 181 height 46
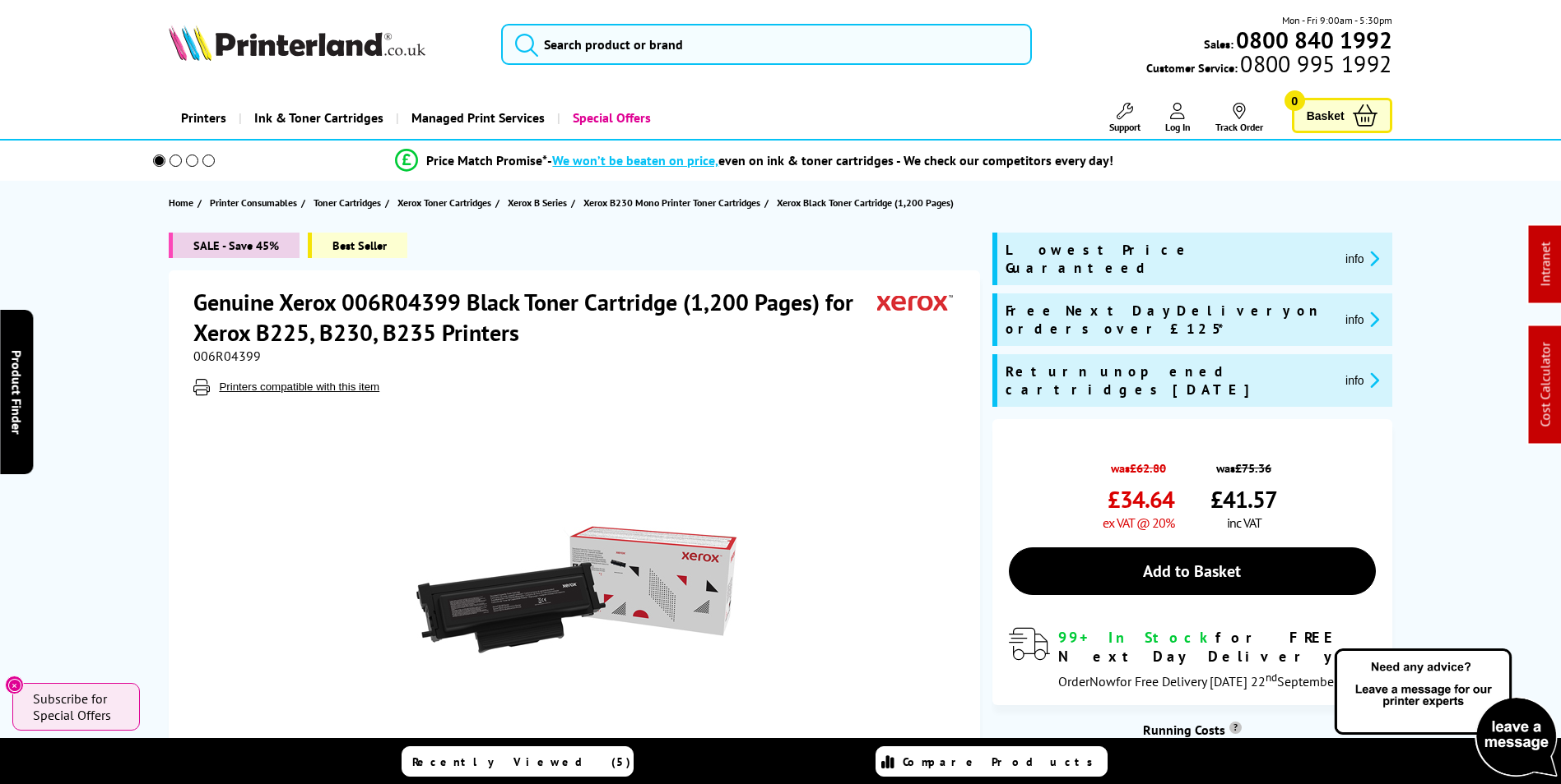
click at [244, 532] on div at bounding box center [576, 582] width 766 height 371
